Goal: Task Accomplishment & Management: Manage account settings

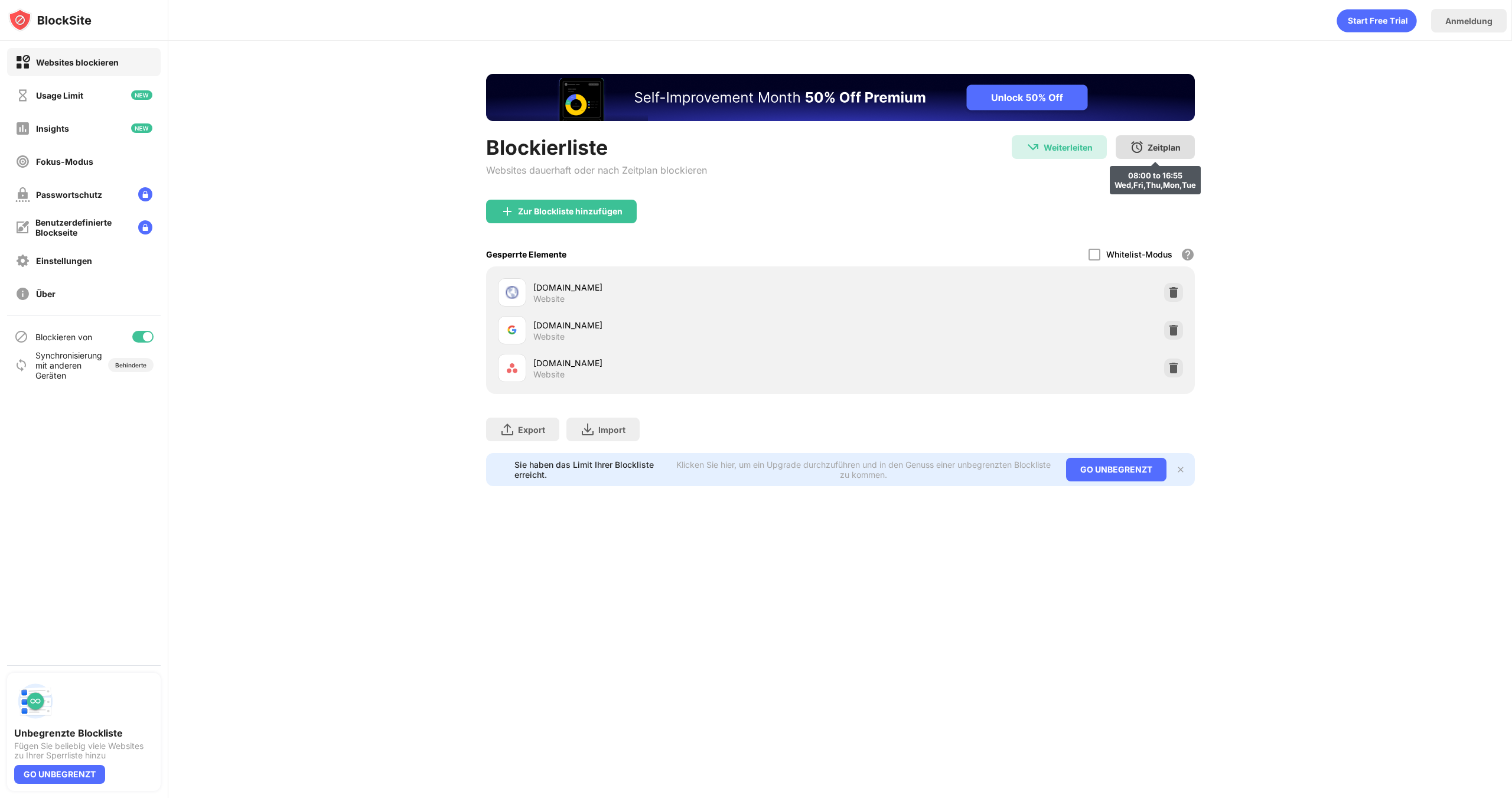
click at [1159, 150] on div "Zeitplan" at bounding box center [1164, 147] width 33 height 10
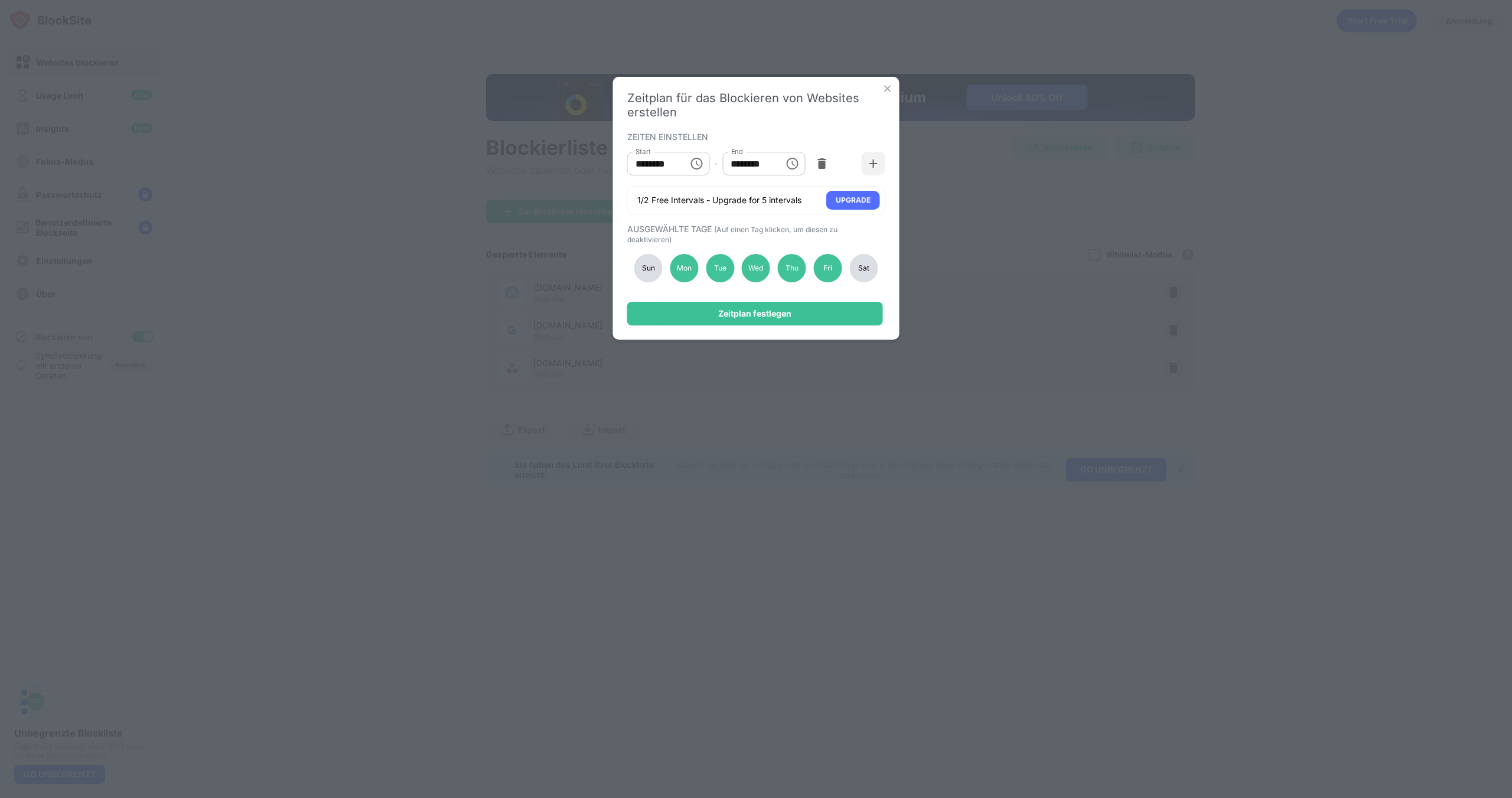
click at [887, 84] on img at bounding box center [887, 88] width 12 height 12
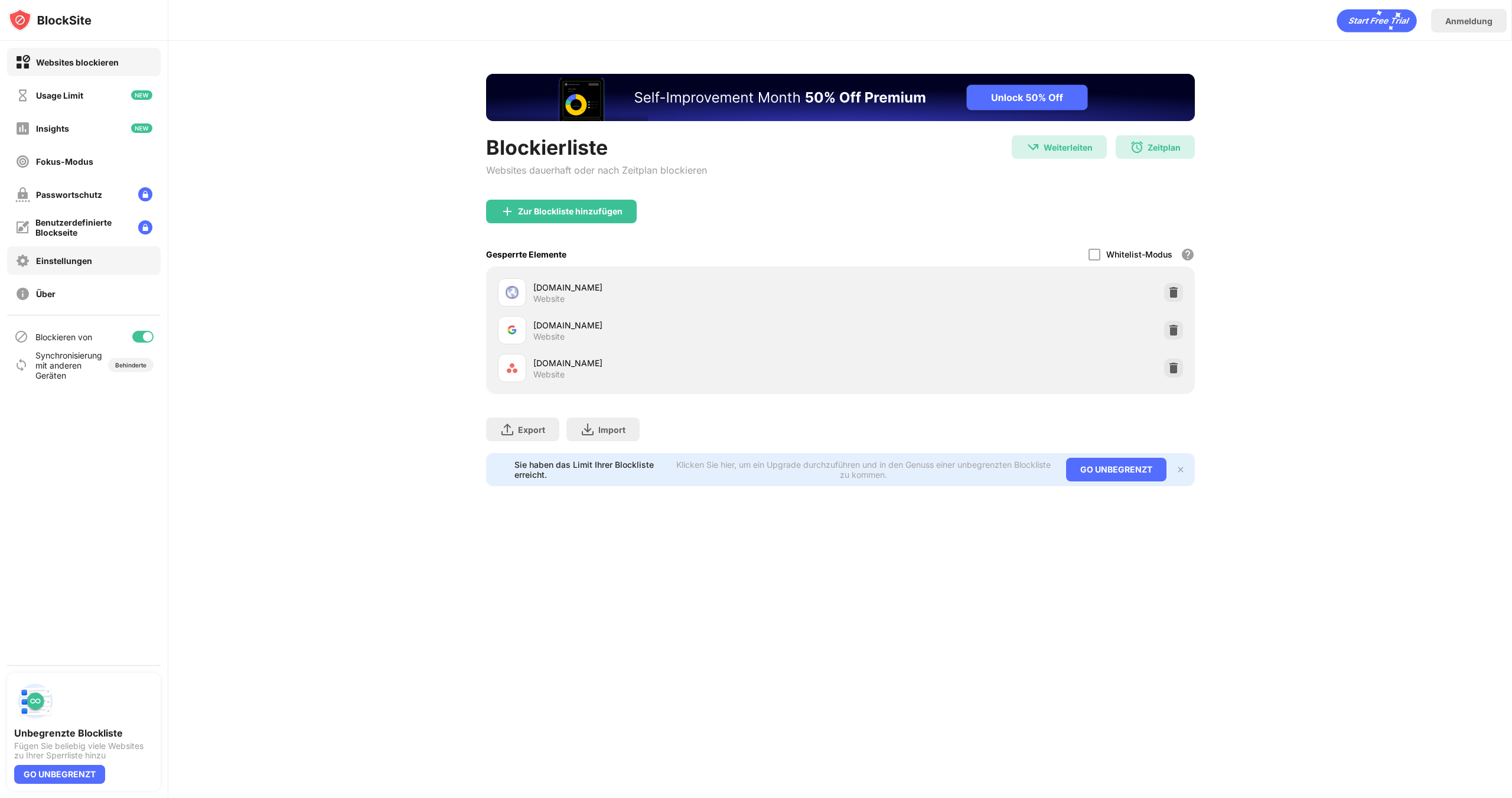
click at [88, 266] on div "Einstellungen" at bounding box center [54, 261] width 77 height 15
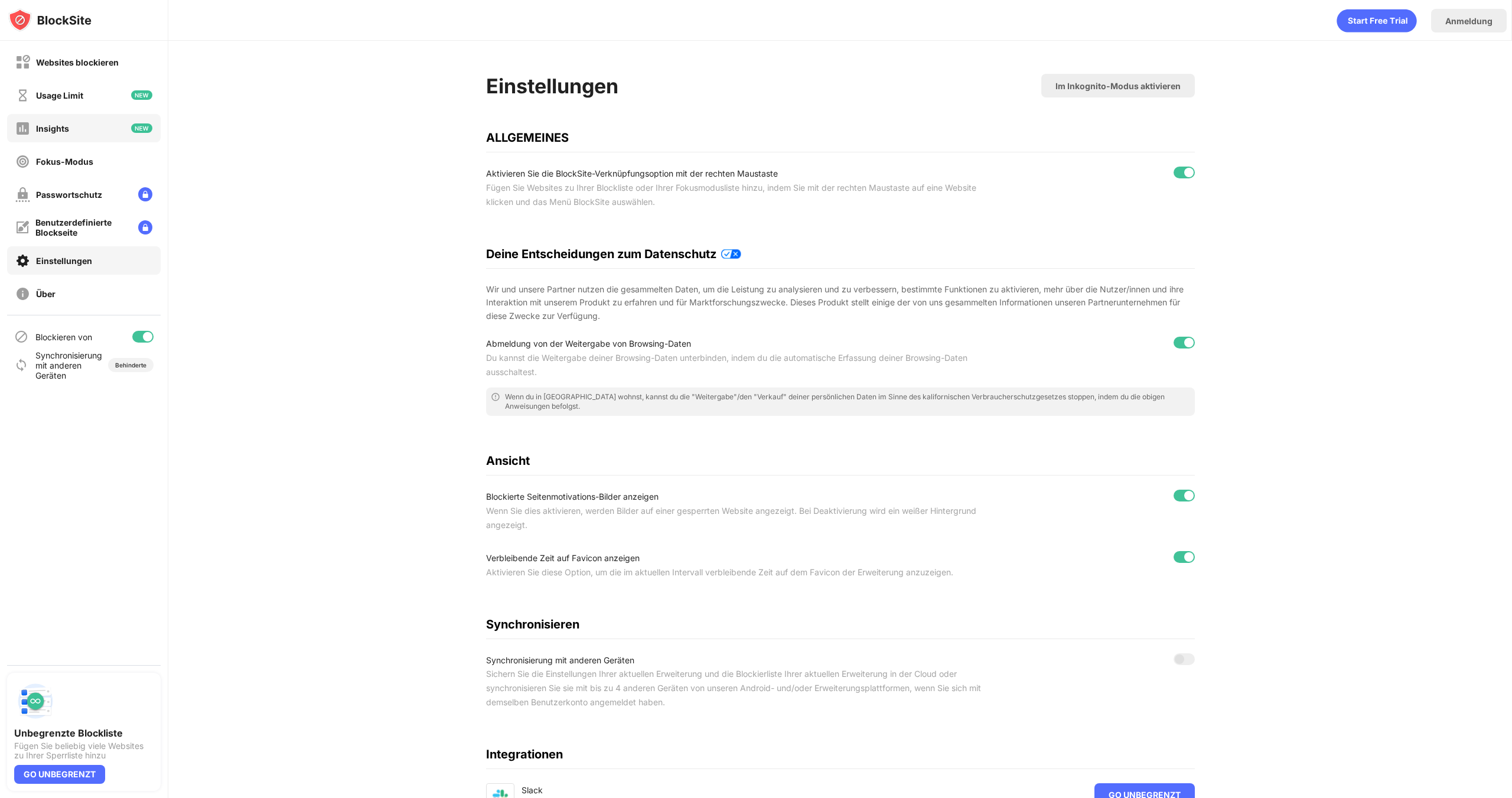
click at [88, 109] on div "Websites blockieren Usage Limit Insights Fokus-Modus Passwortschutz Benutzerdef…" at bounding box center [84, 178] width 168 height 274
click at [88, 55] on div "Websites blockieren" at bounding box center [67, 62] width 103 height 15
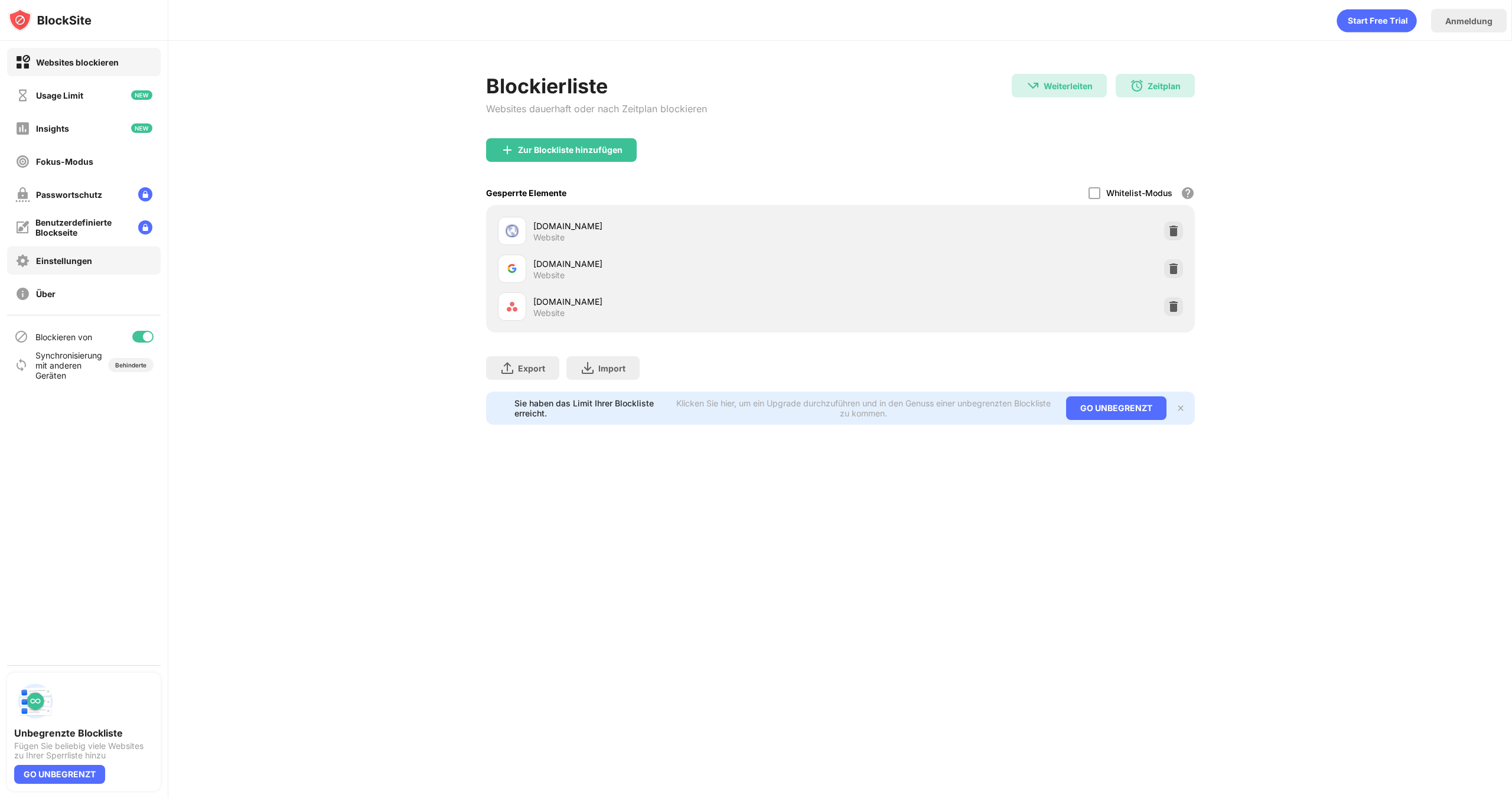
click at [62, 251] on div "Einstellungen" at bounding box center [84, 260] width 154 height 28
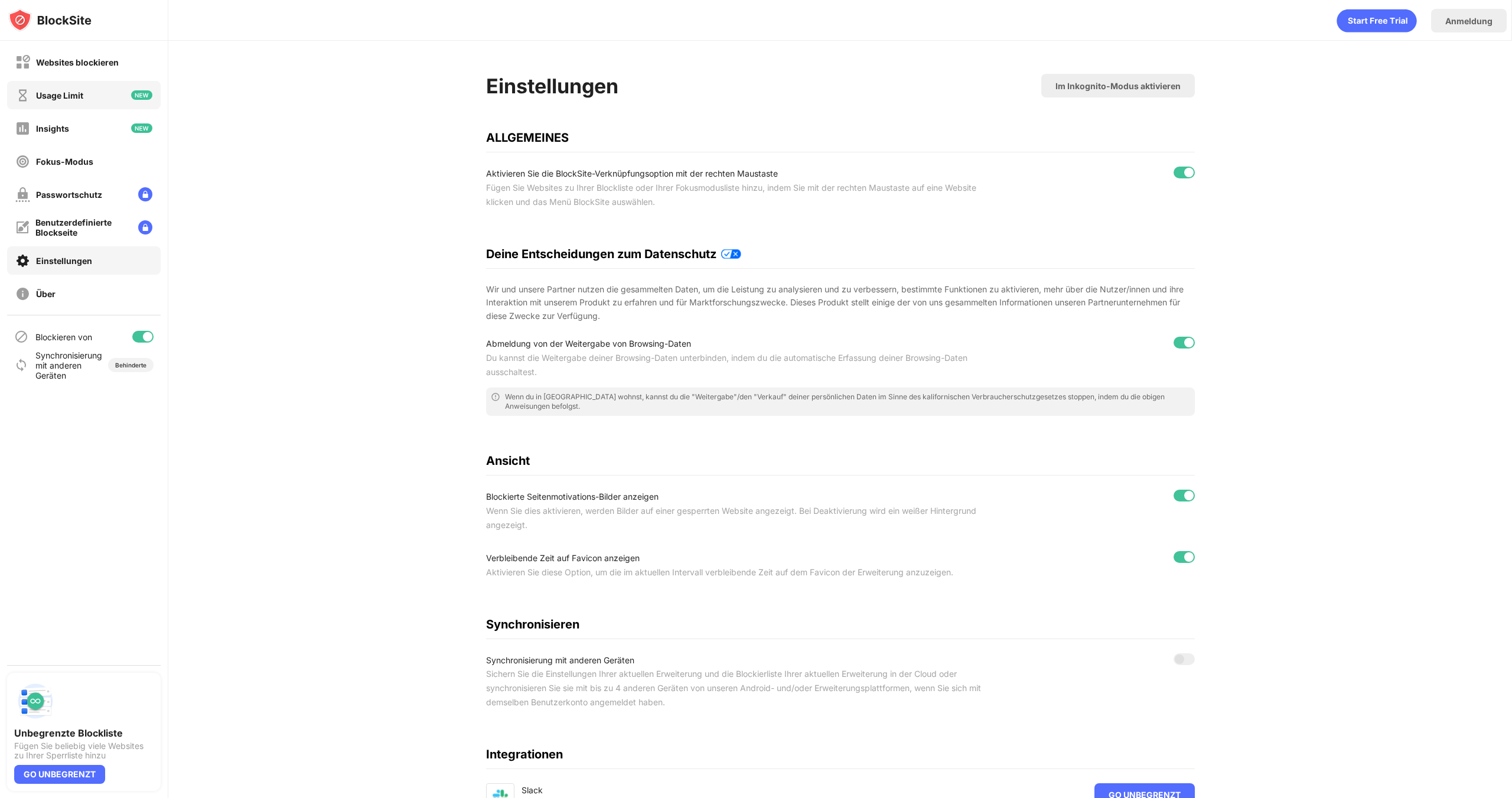
click at [88, 67] on div "Websites blockieren" at bounding box center [78, 62] width 83 height 10
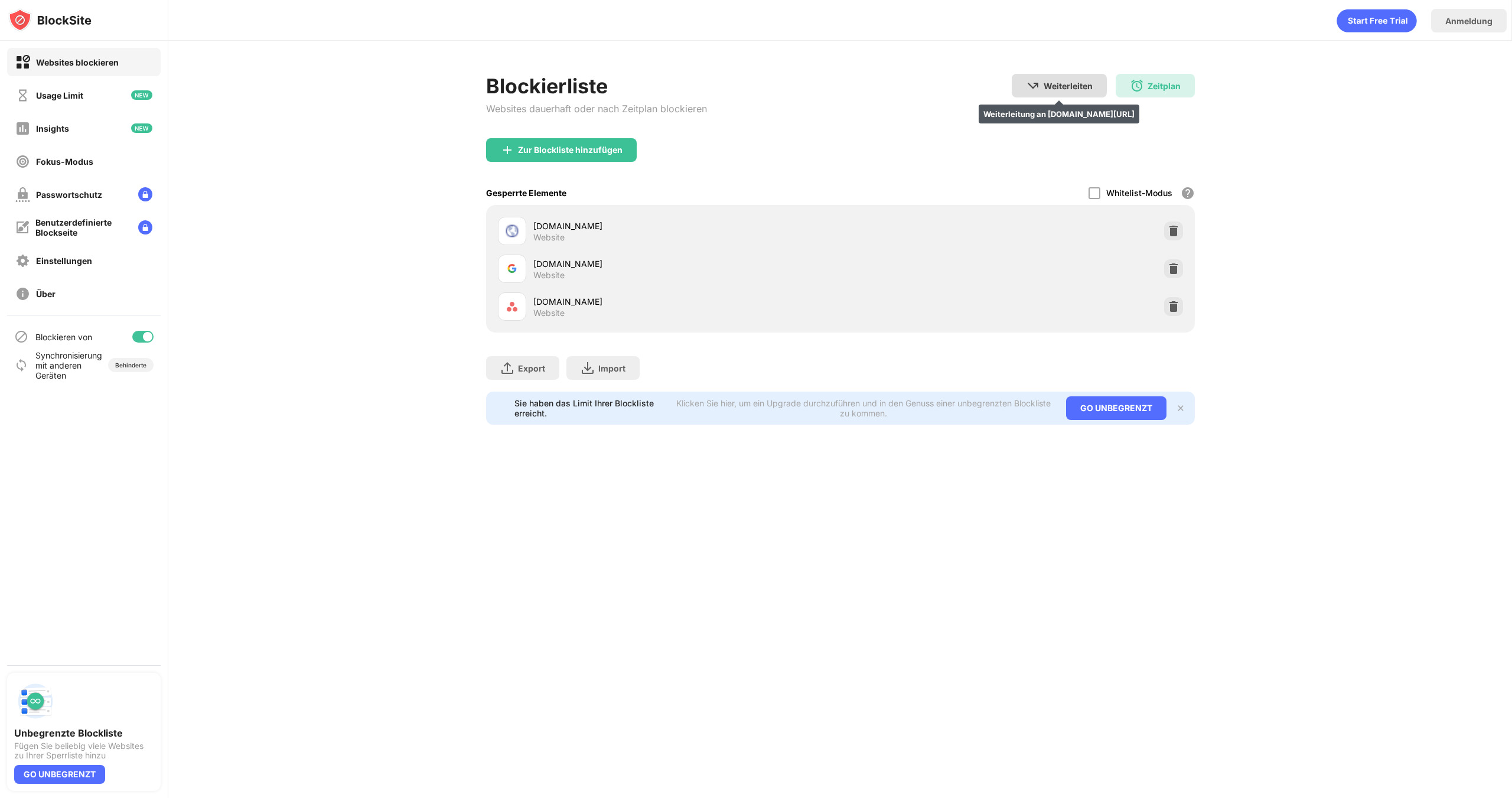
click at [1032, 91] on img at bounding box center [1033, 85] width 14 height 14
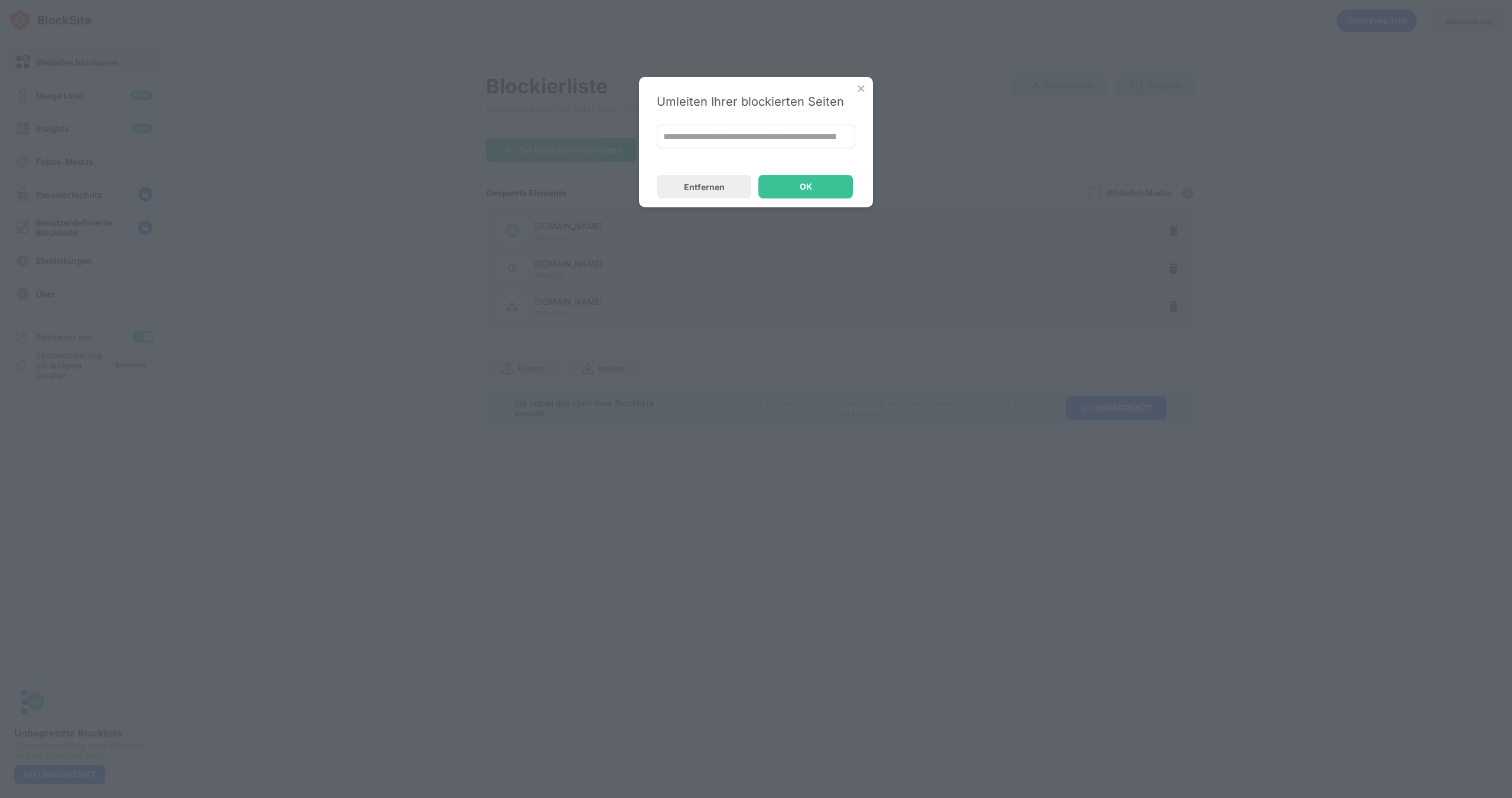
click at [734, 143] on input "**********" at bounding box center [756, 136] width 198 height 24
click at [754, 125] on input "**********" at bounding box center [756, 136] width 198 height 24
paste input
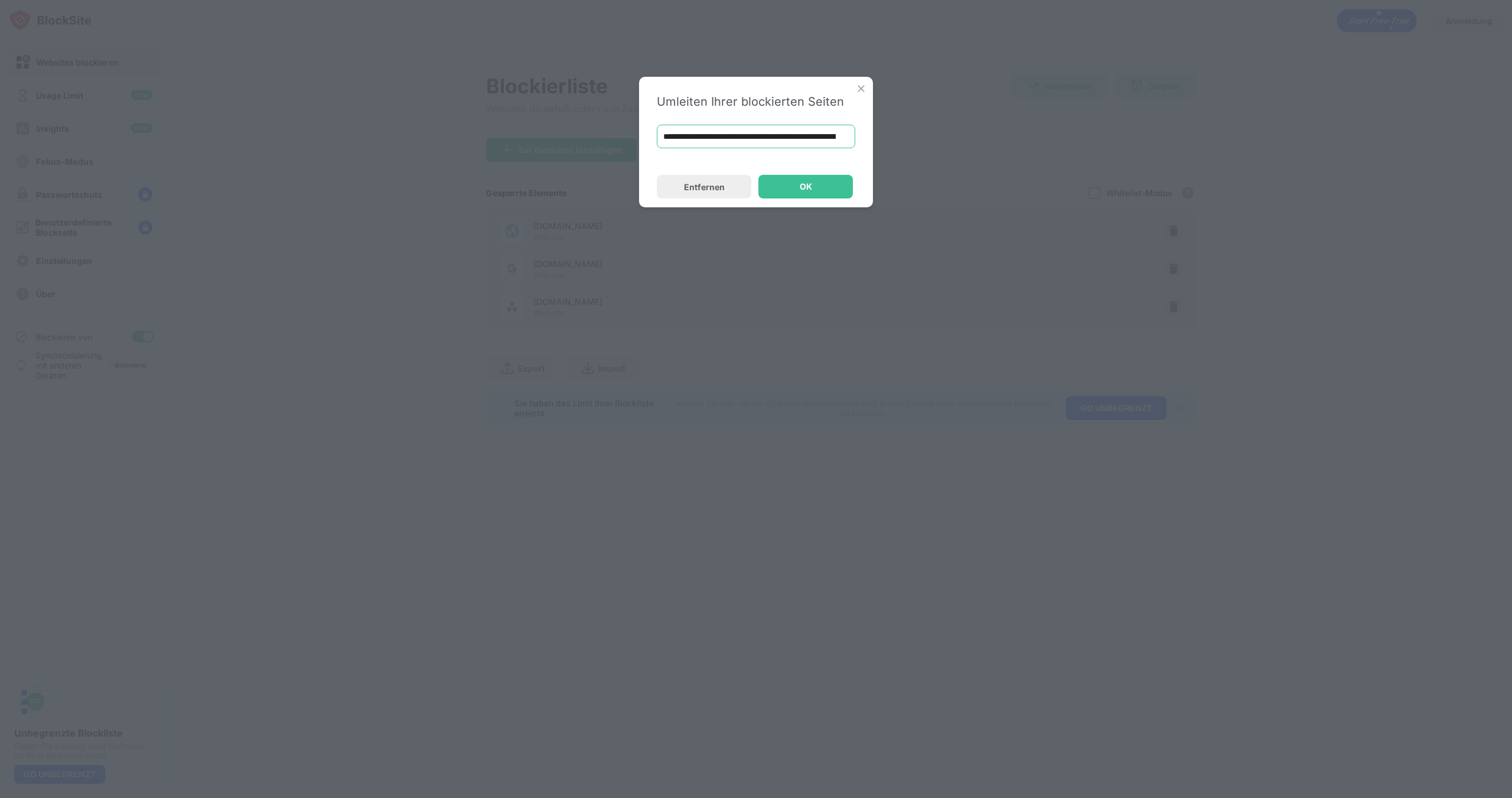
scroll to position [0, 101]
type input "**********"
click at [788, 183] on div "OK" at bounding box center [806, 186] width 95 height 24
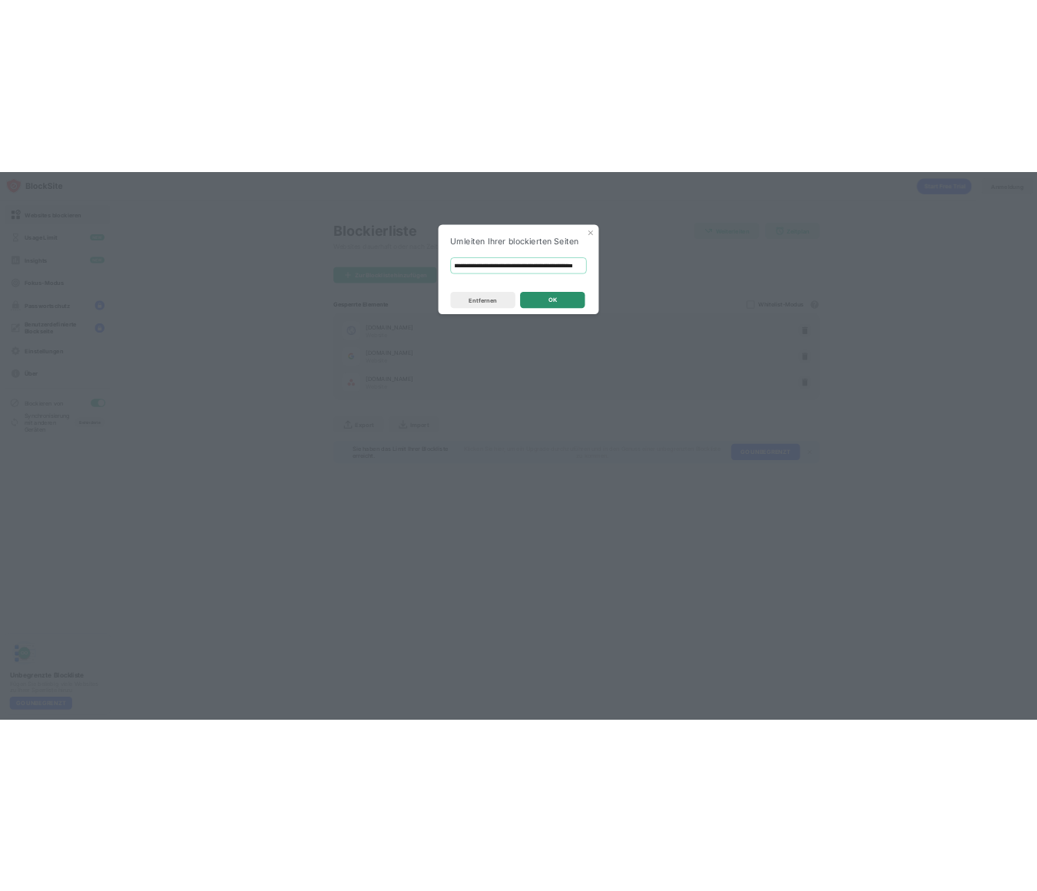
scroll to position [0, 0]
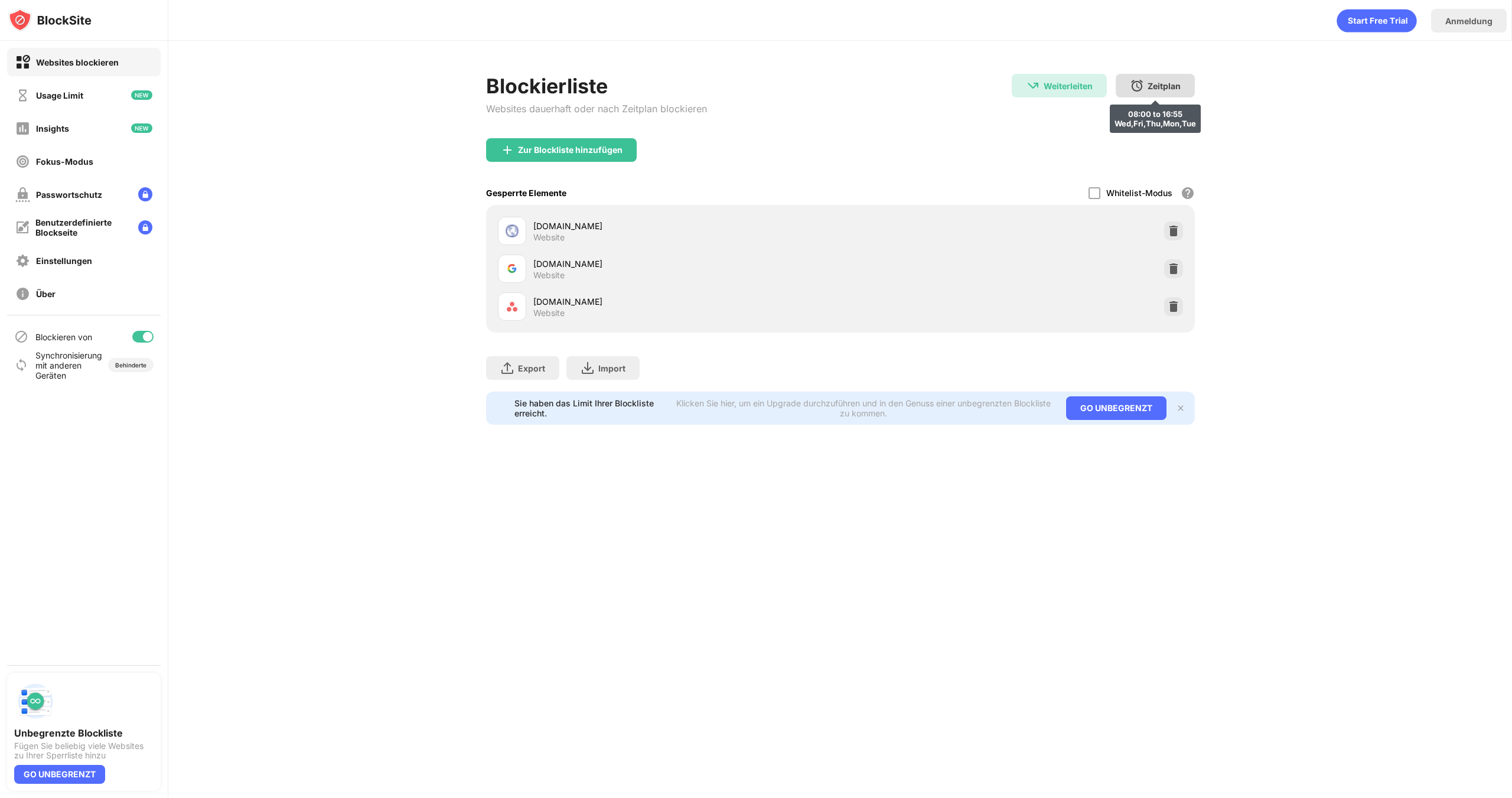
click at [1162, 78] on div "Zeitplan 08:00 to 16:55 Wed,Fri,Thu,Mon,Tue" at bounding box center [1155, 85] width 79 height 24
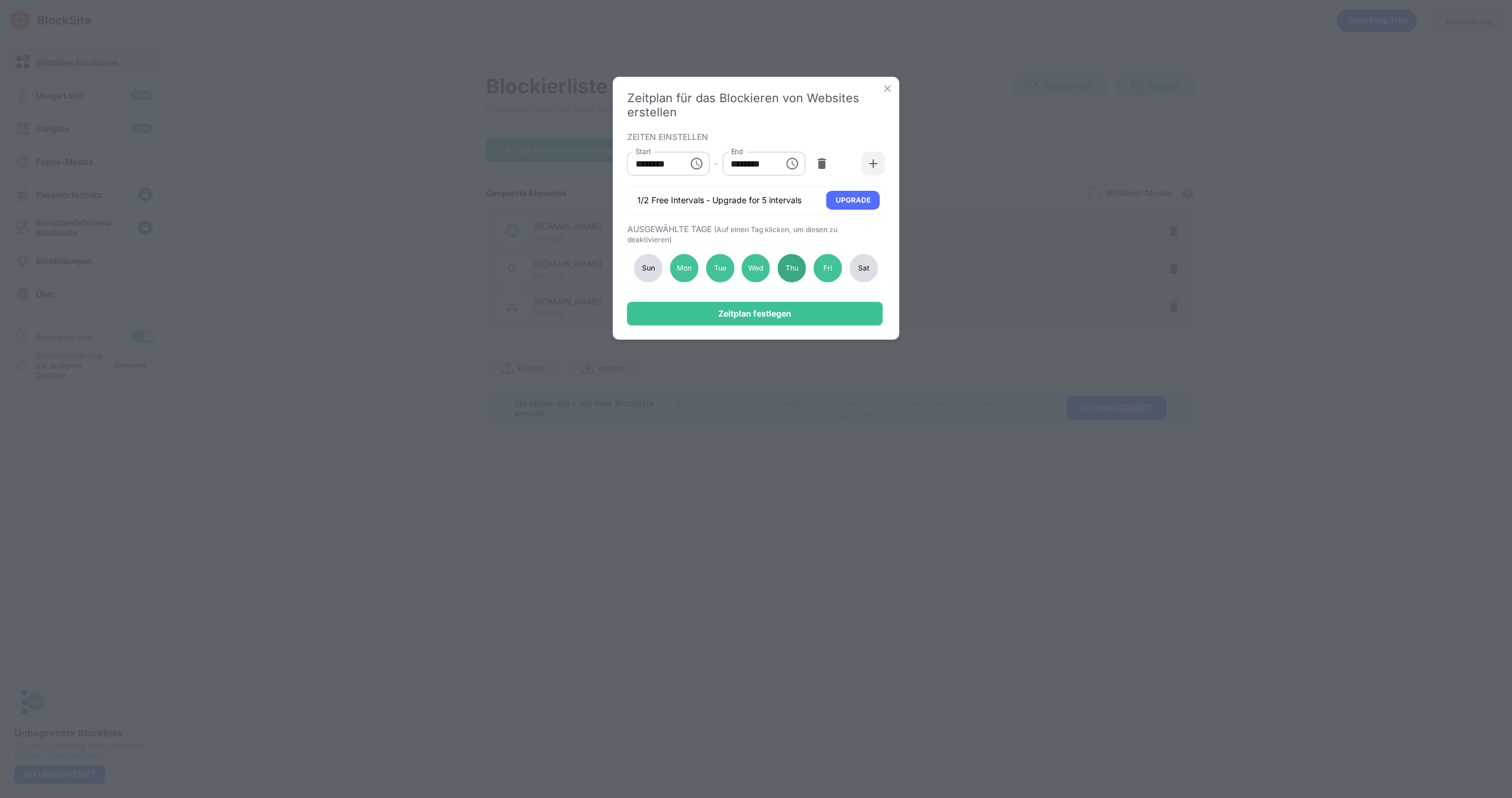
click at [796, 269] on div "Thu" at bounding box center [792, 268] width 28 height 28
click at [690, 274] on div "Mon" at bounding box center [683, 268] width 28 height 28
click at [791, 261] on div "Thu" at bounding box center [792, 268] width 28 height 28
click at [721, 269] on div "Tue" at bounding box center [719, 268] width 28 height 28
click at [733, 307] on div "Zeitplan festlegen" at bounding box center [755, 314] width 256 height 24
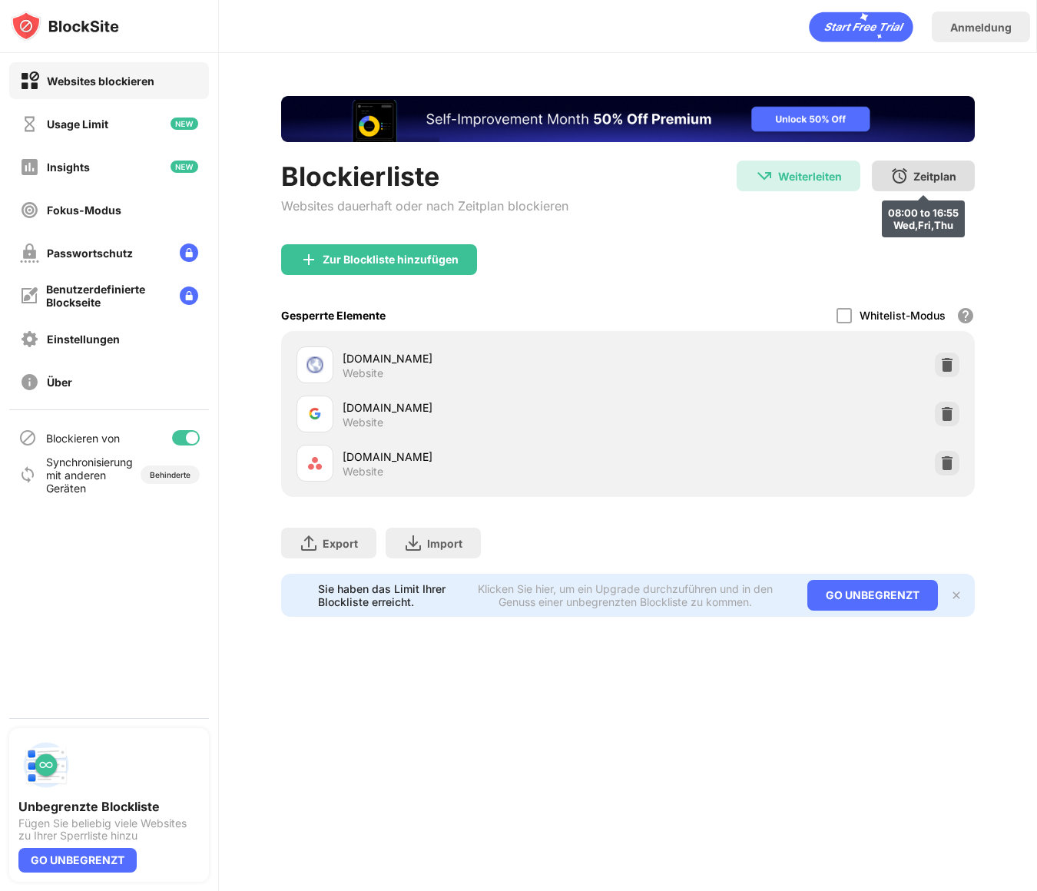
click at [908, 174] on img at bounding box center [900, 176] width 18 height 18
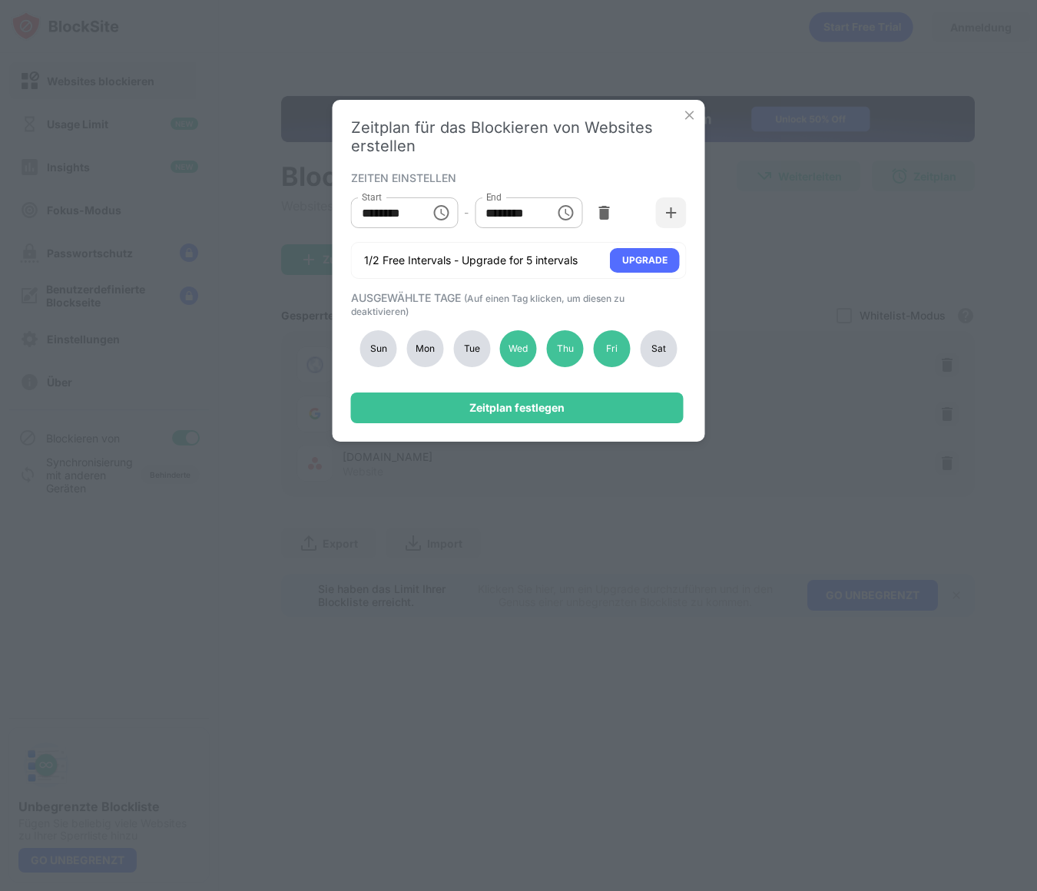
click at [474, 343] on div "Tue" at bounding box center [471, 348] width 37 height 37
click at [416, 353] on div "Mon" at bounding box center [425, 348] width 37 height 37
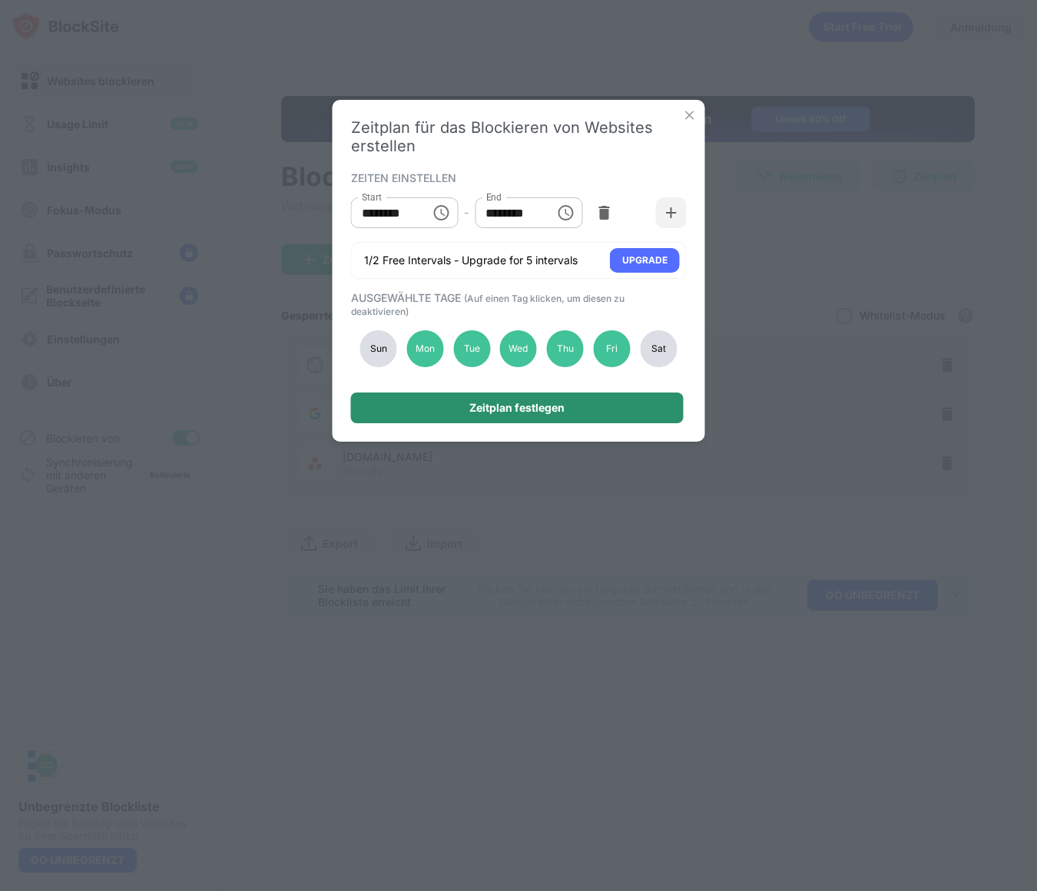
click at [428, 410] on div "Zeitplan festlegen" at bounding box center [517, 408] width 333 height 31
